Goal: Information Seeking & Learning: Learn about a topic

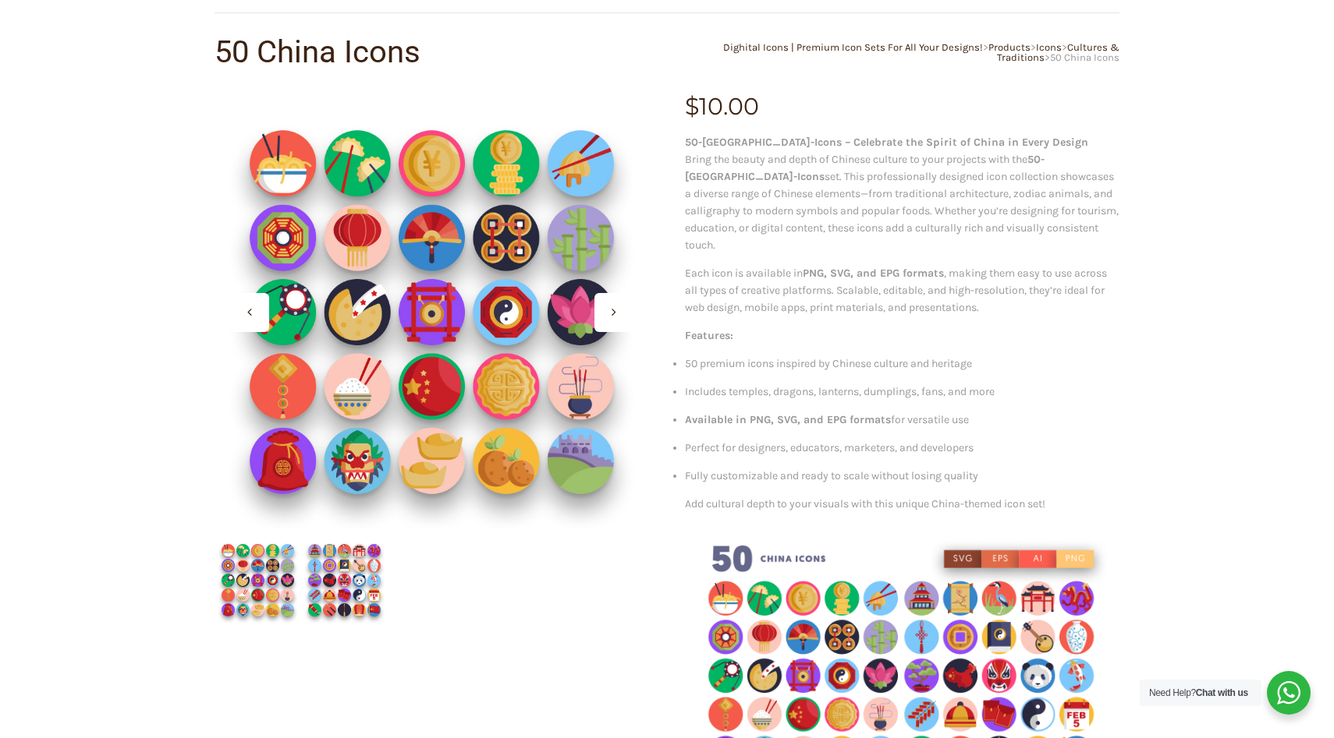
scroll to position [117, 0]
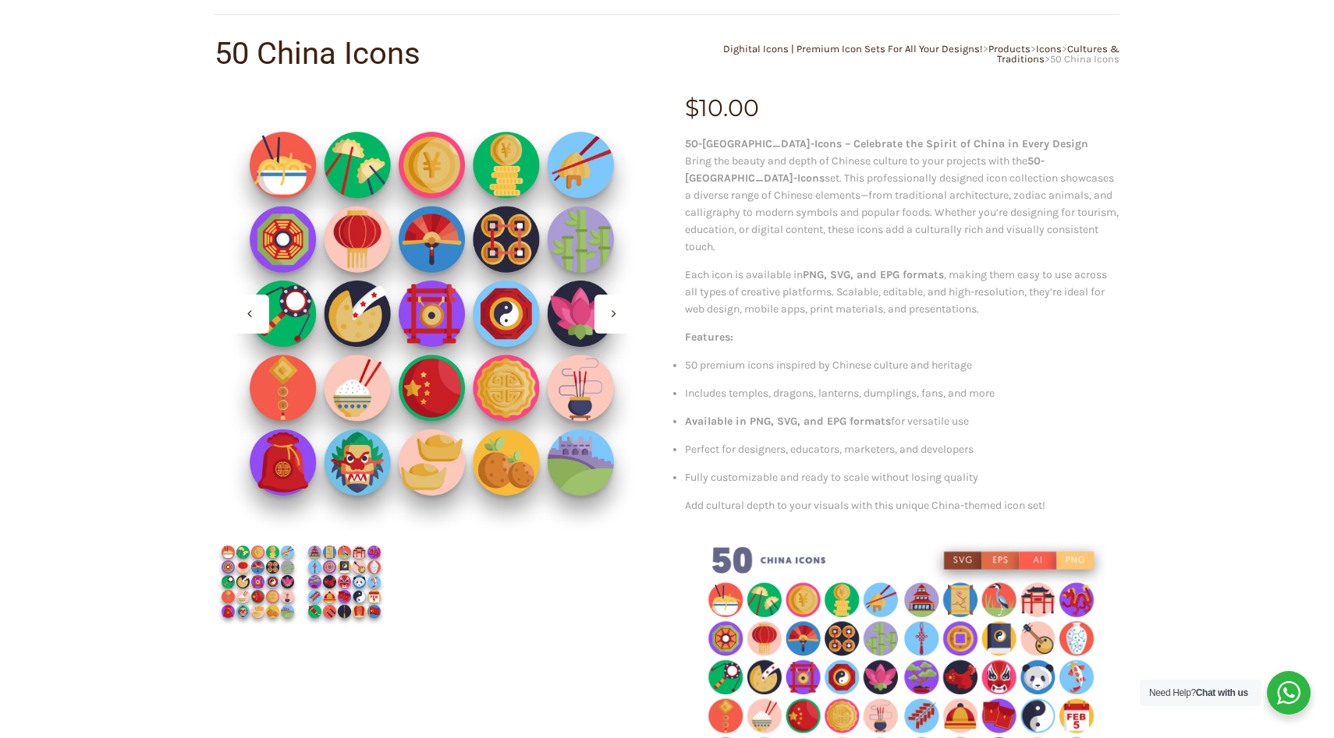
click at [354, 584] on img at bounding box center [344, 582] width 87 height 87
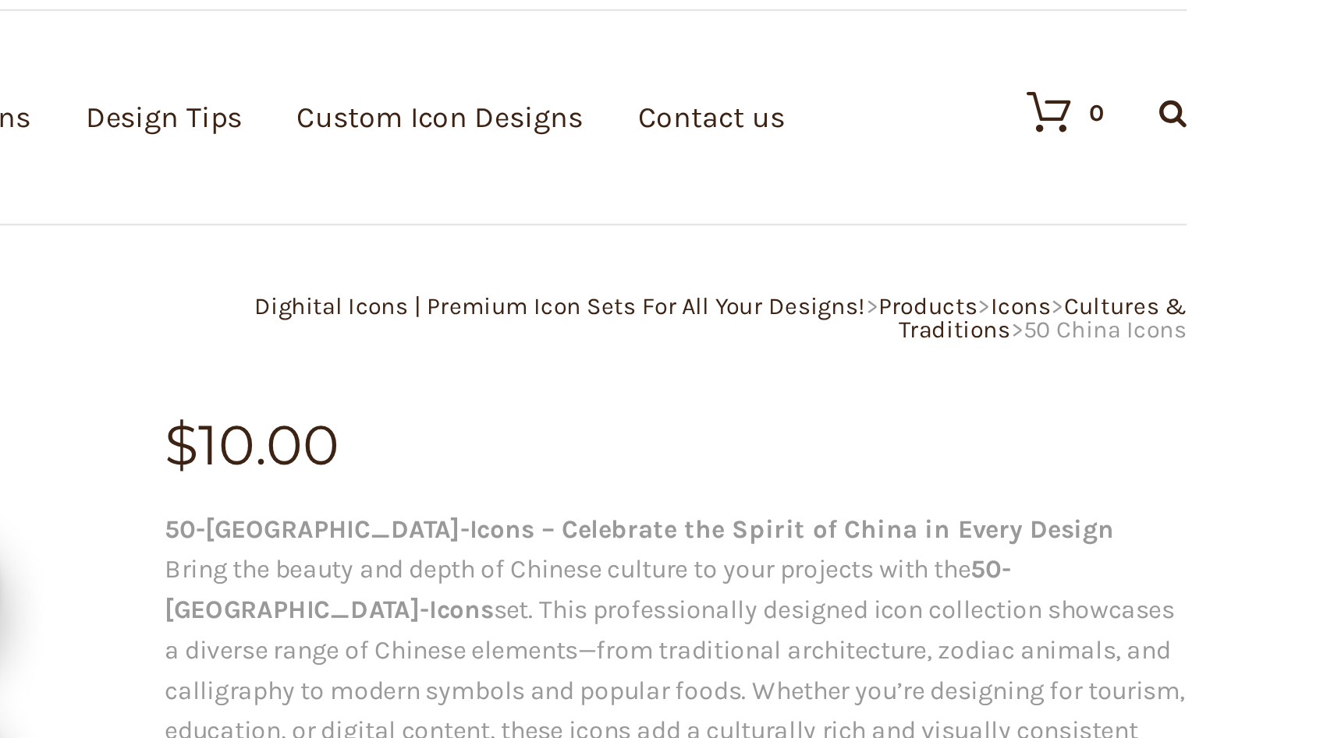
scroll to position [0, 0]
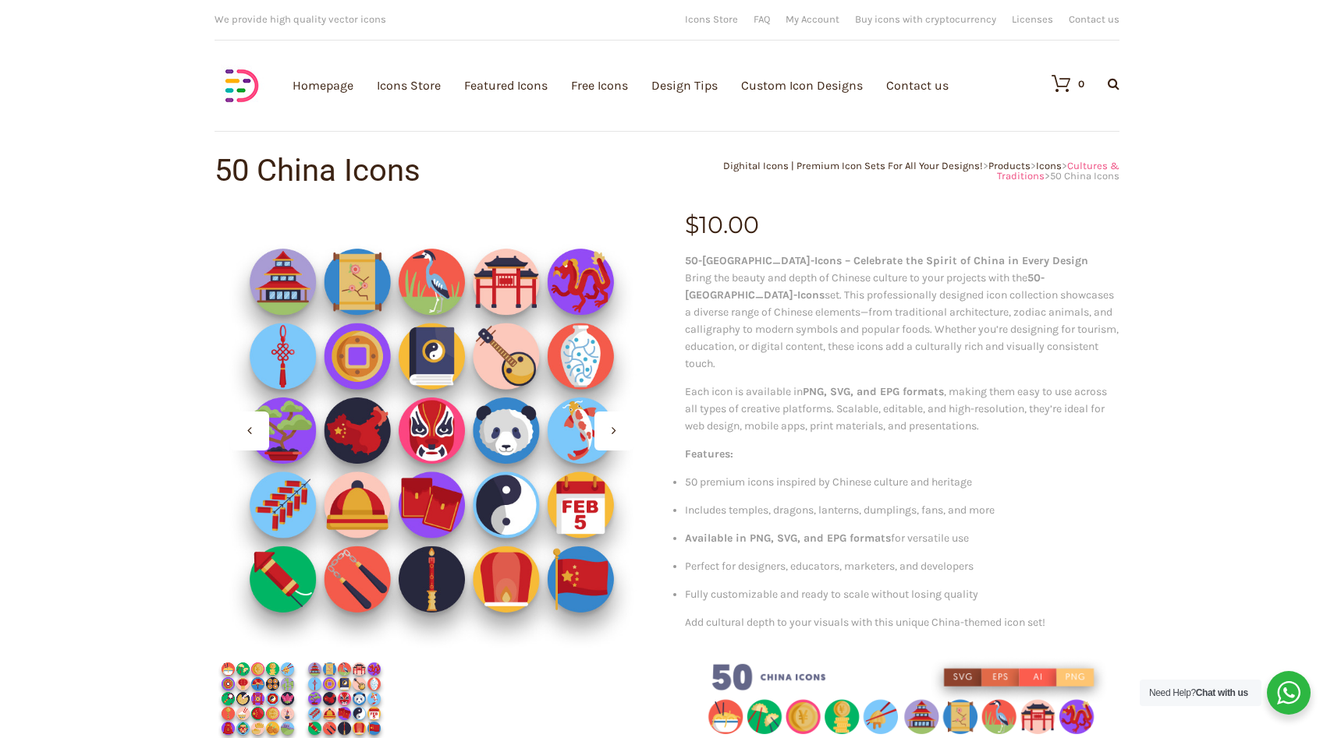
click at [1043, 160] on span "Cultures & Traditions" at bounding box center [1058, 171] width 122 height 22
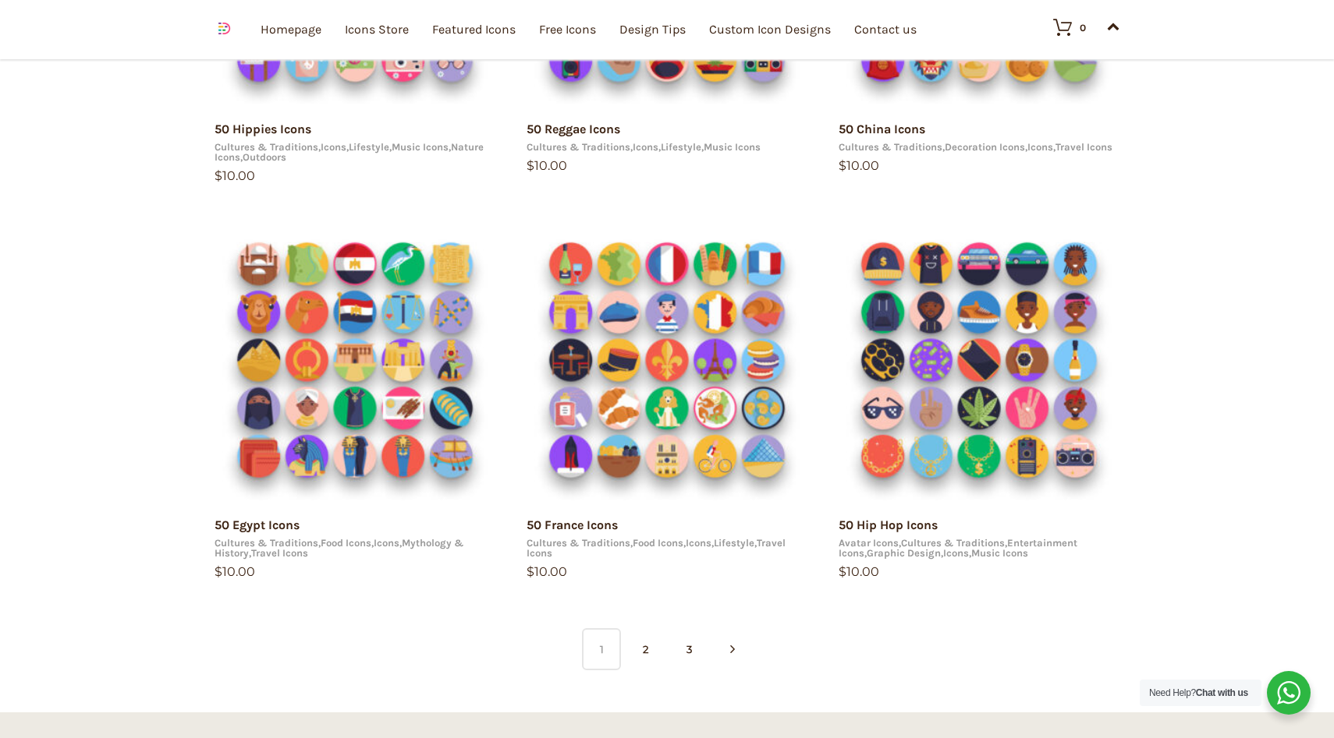
scroll to position [862, 0]
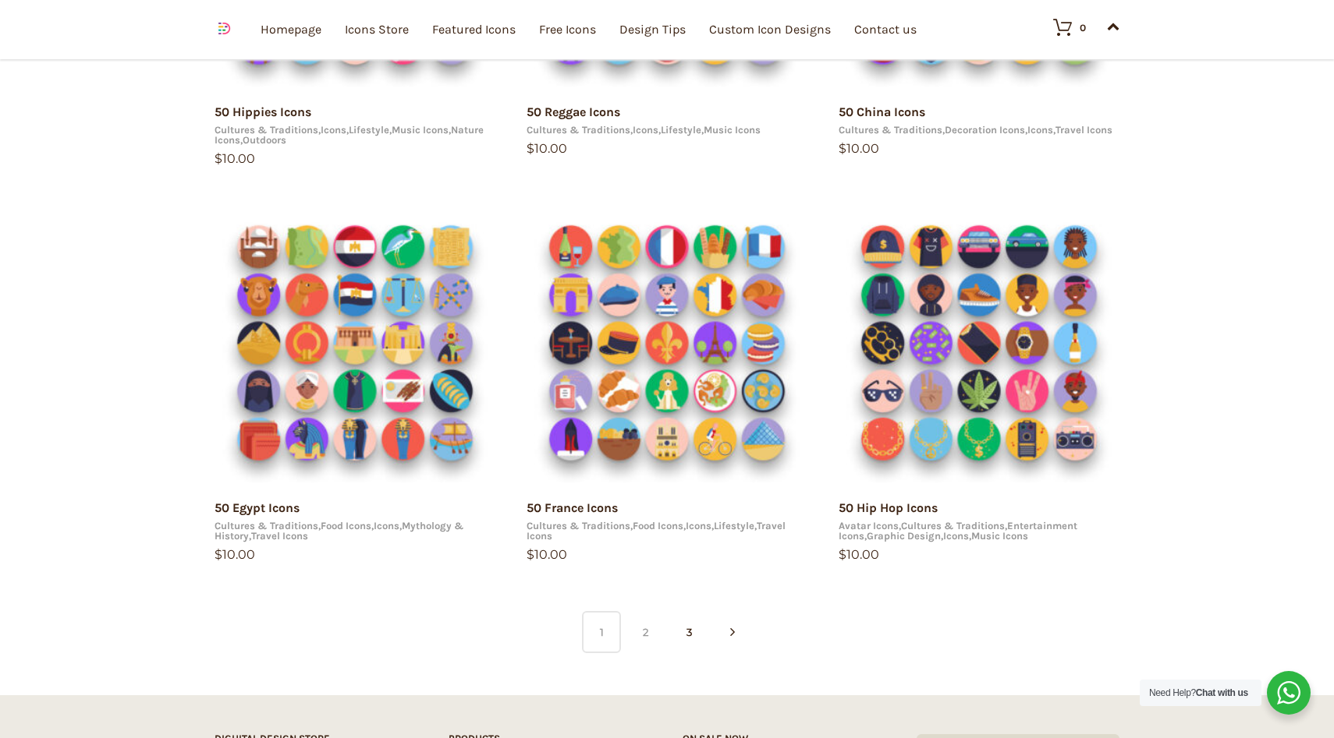
click at [645, 632] on link "2" at bounding box center [644, 632] width 39 height 42
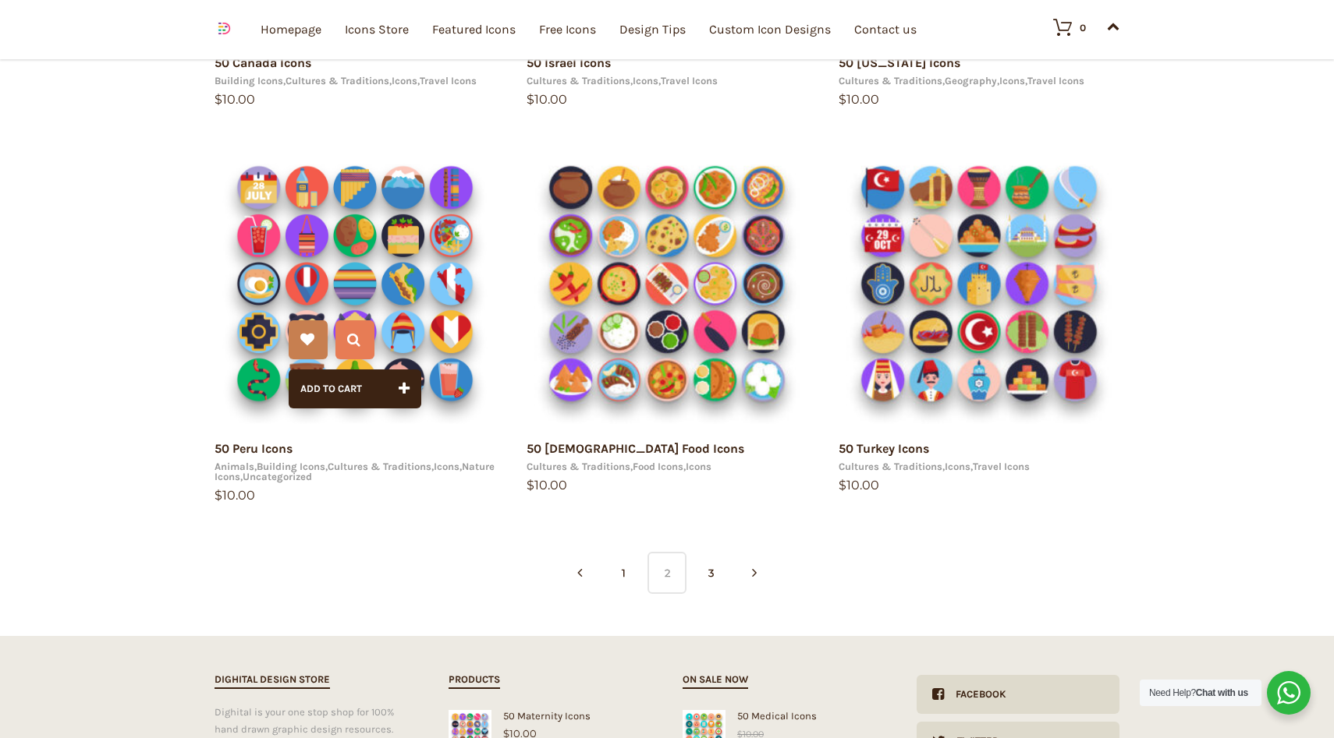
scroll to position [913, 0]
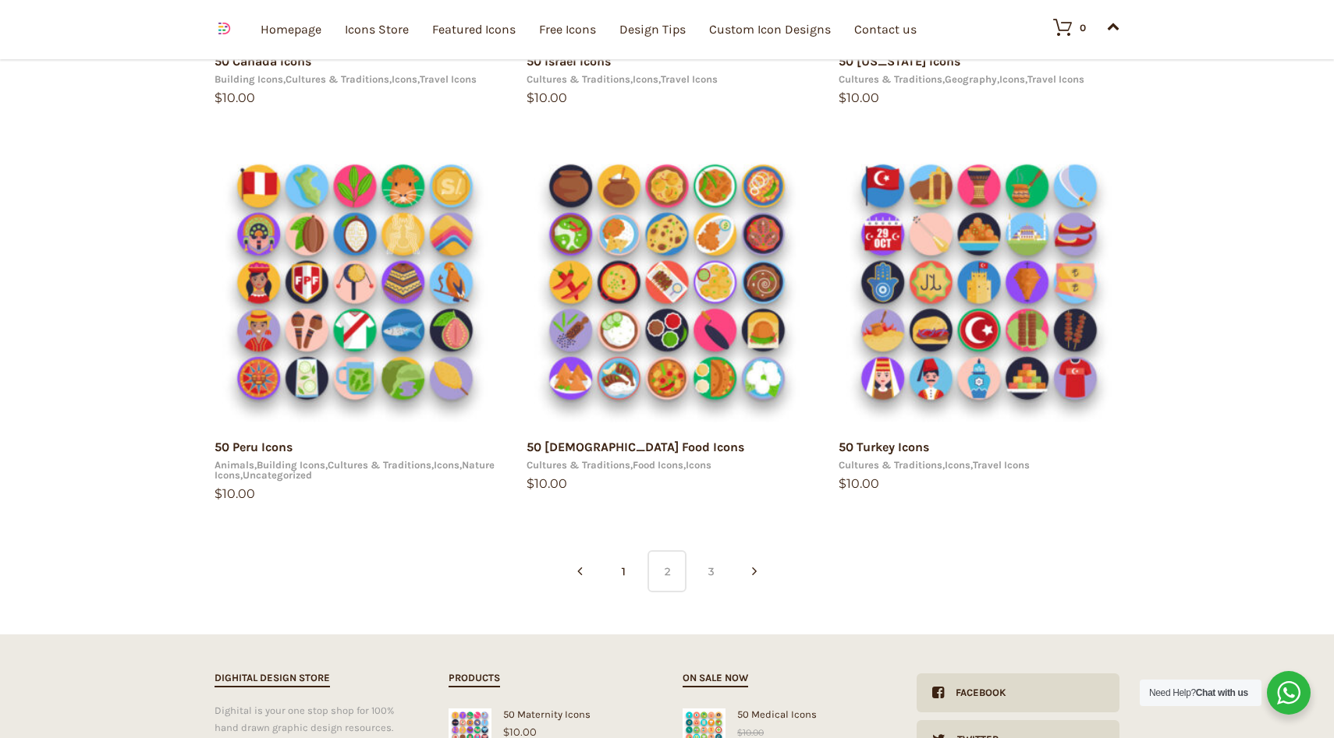
click at [704, 580] on link "3" at bounding box center [710, 572] width 39 height 42
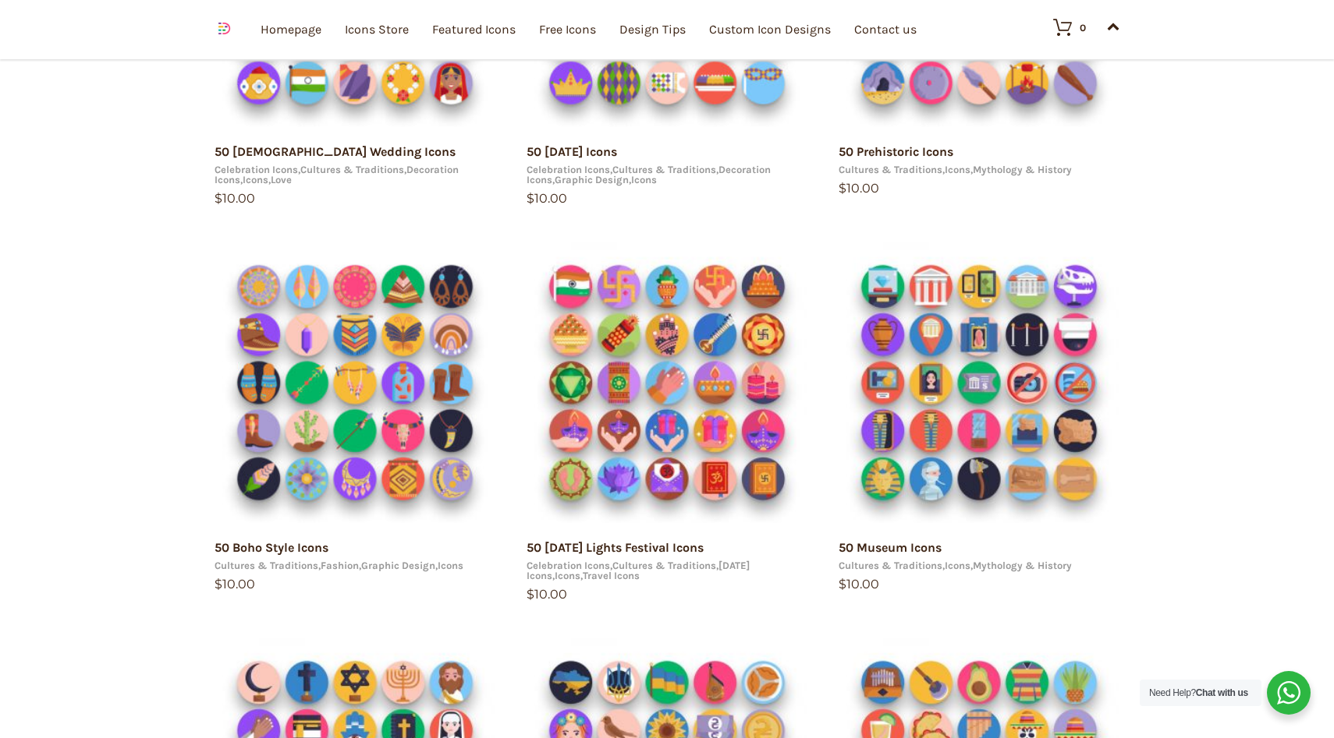
scroll to position [1299, 0]
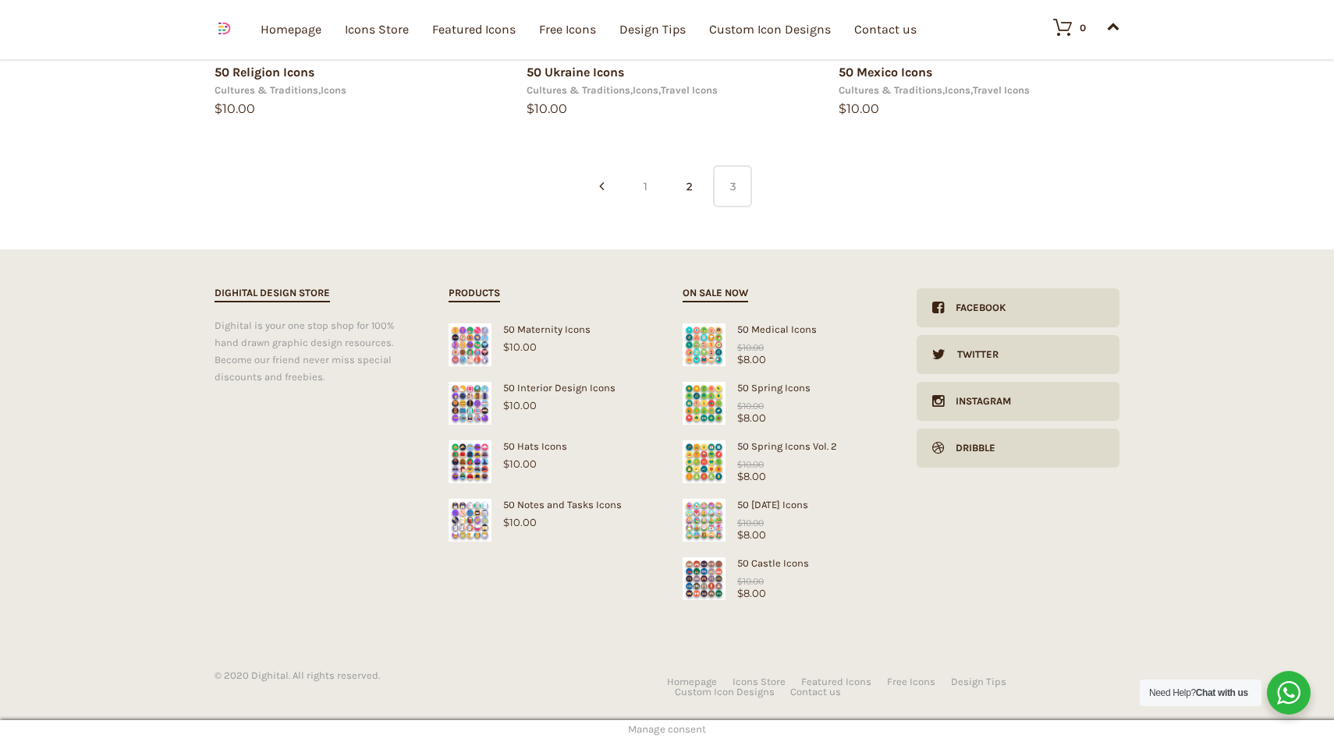
click at [637, 188] on link "1" at bounding box center [644, 186] width 39 height 42
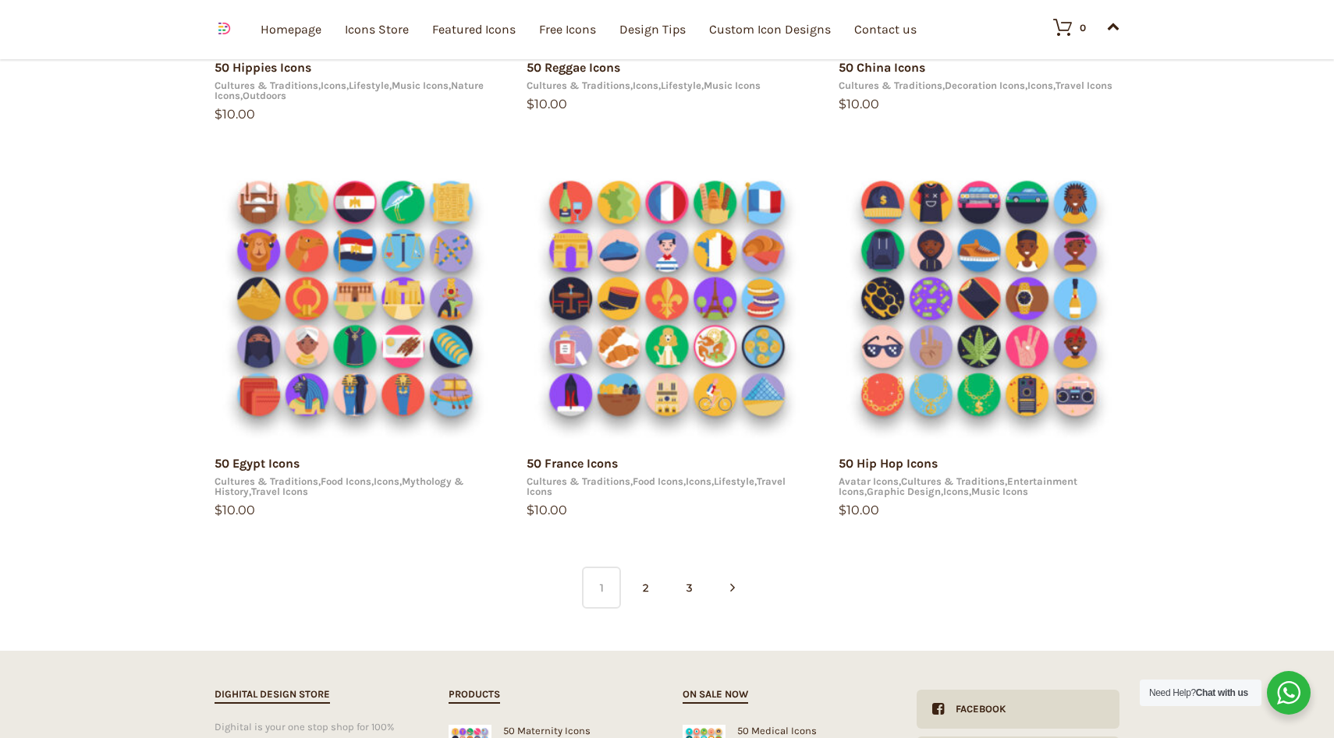
scroll to position [920, 0]
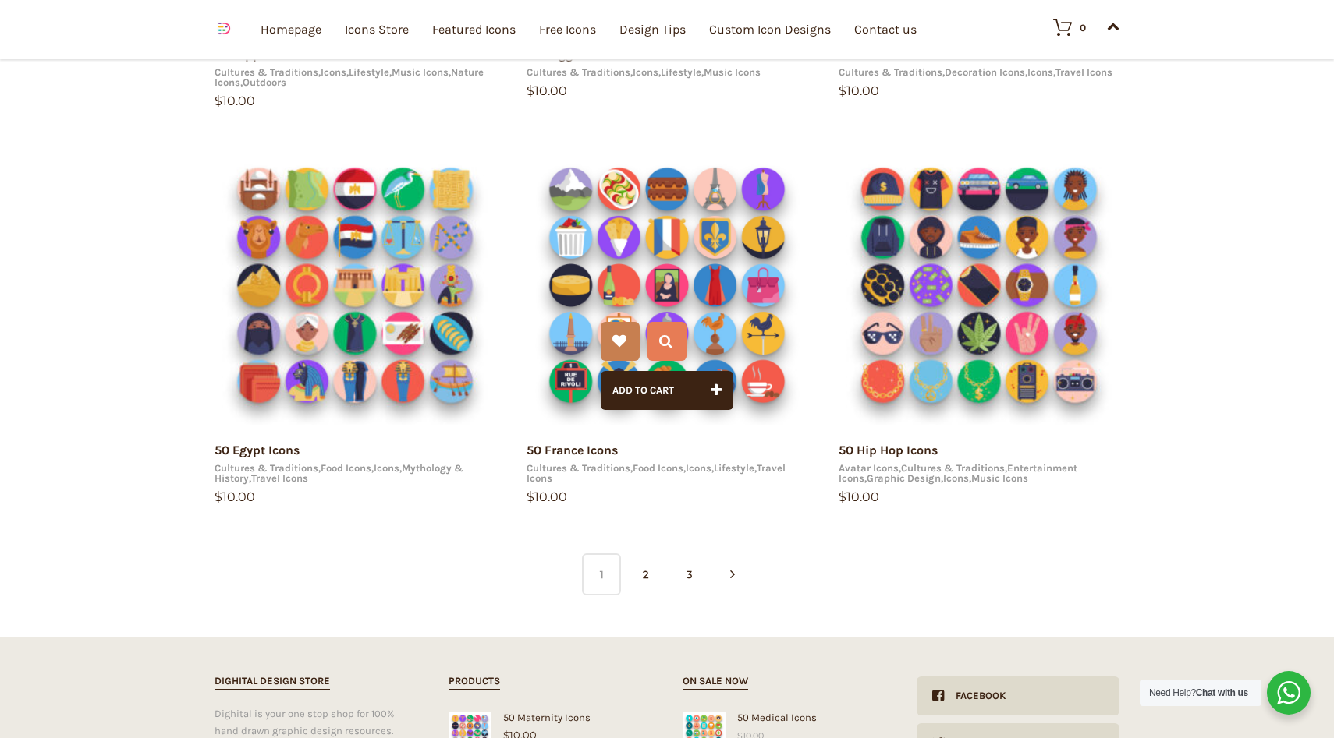
click at [735, 304] on img at bounding box center [666, 285] width 281 height 281
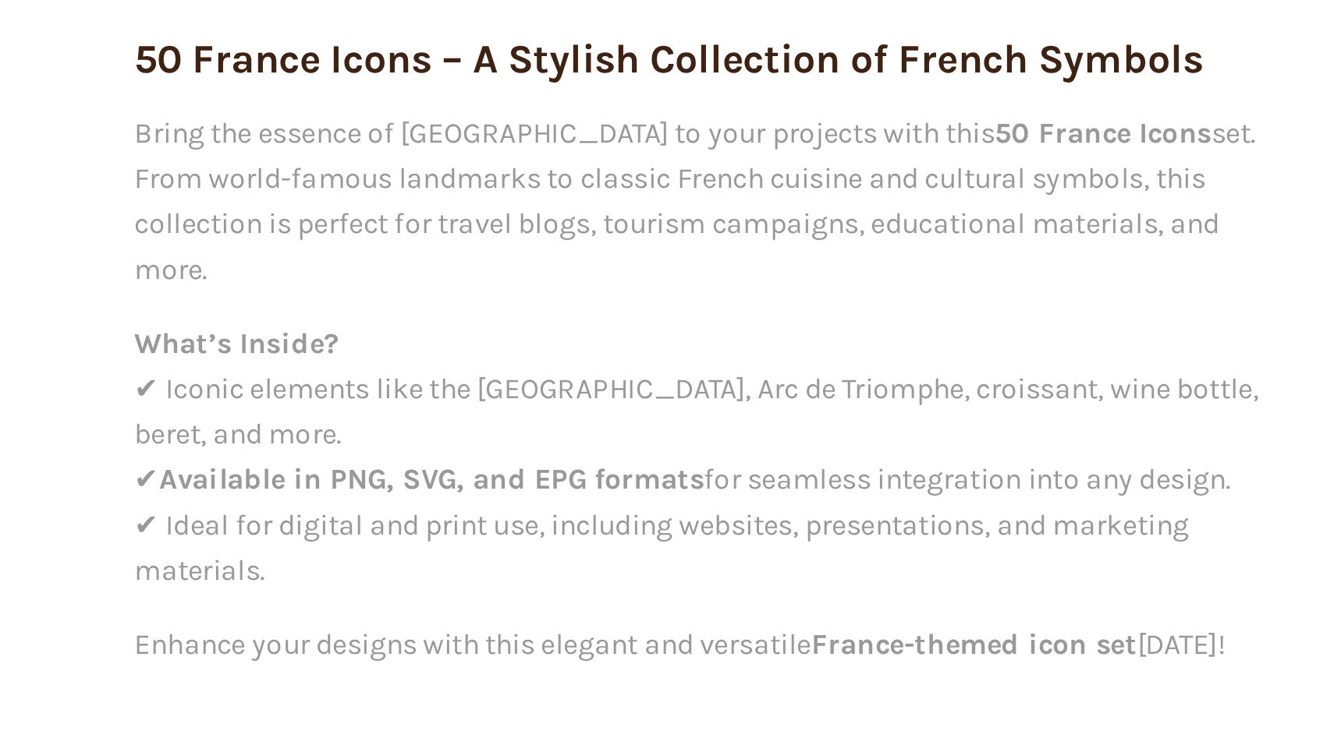
scroll to position [220, 0]
